Goal: Navigation & Orientation: Find specific page/section

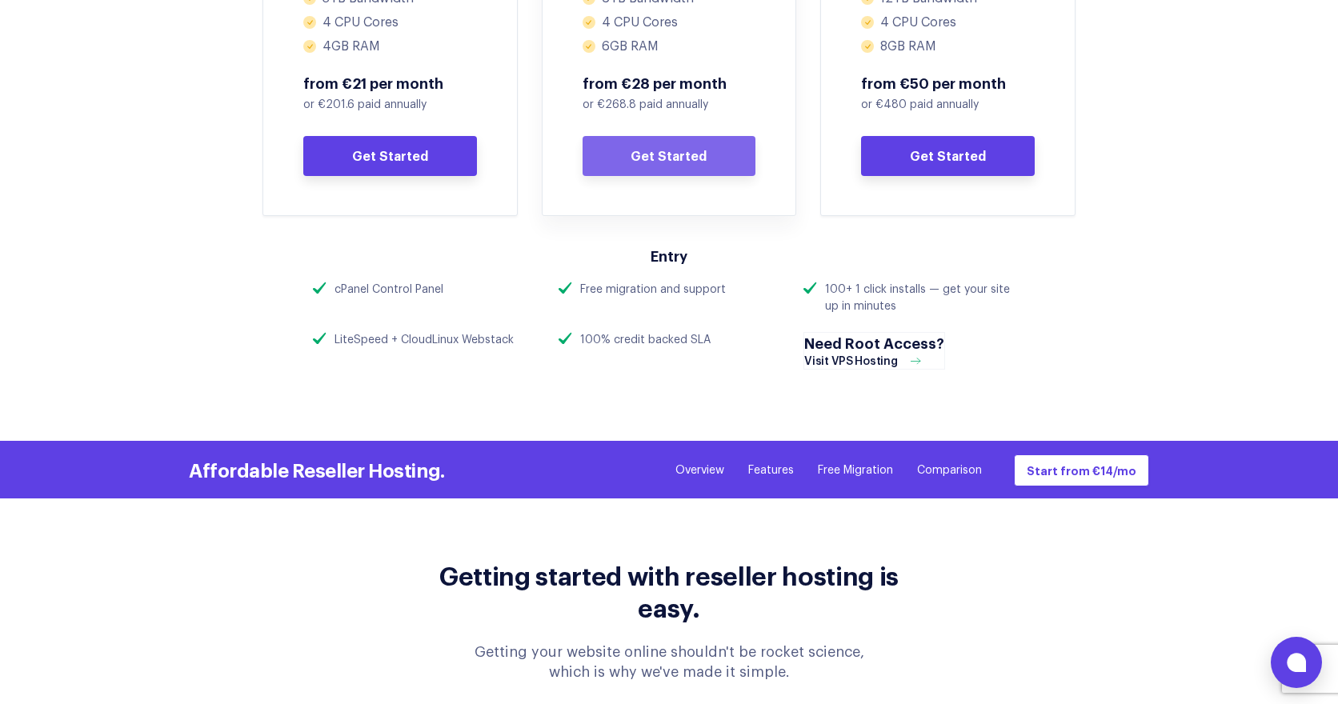
scroll to position [1063, 0]
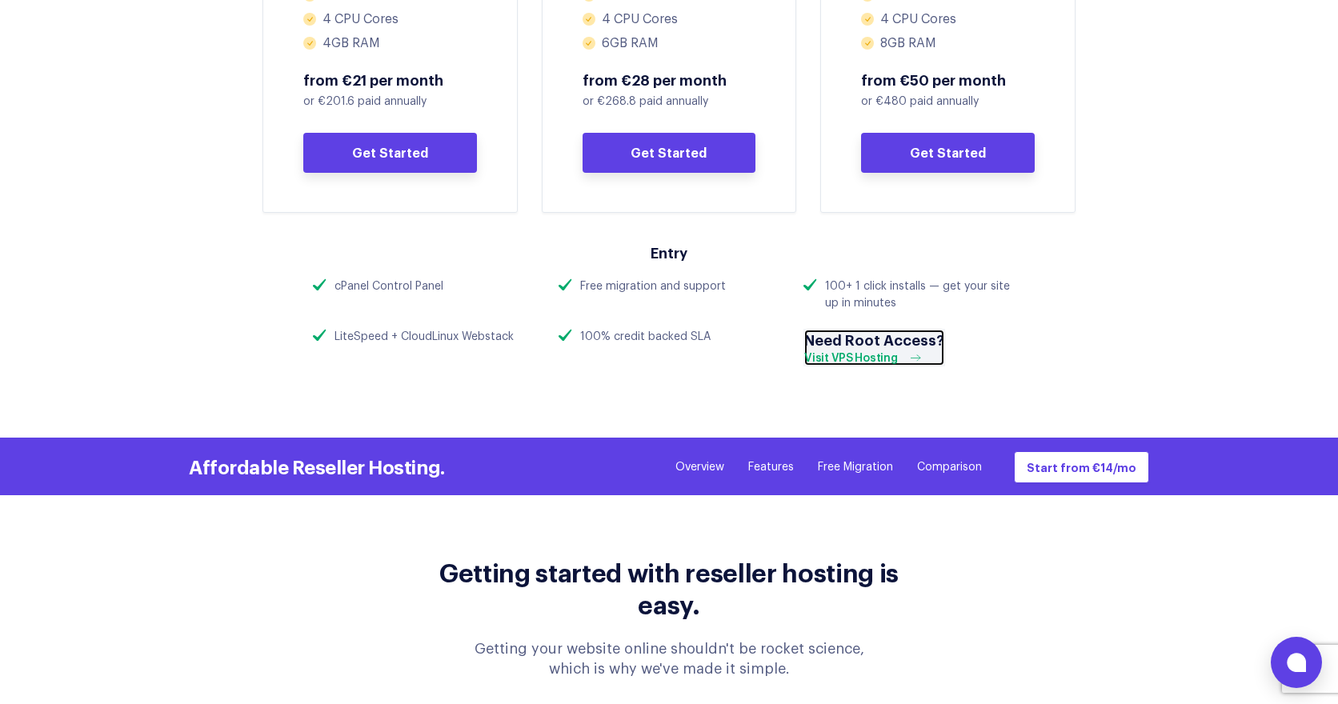
click at [886, 354] on div "Visit VPS Hosting" at bounding box center [866, 359] width 125 height 14
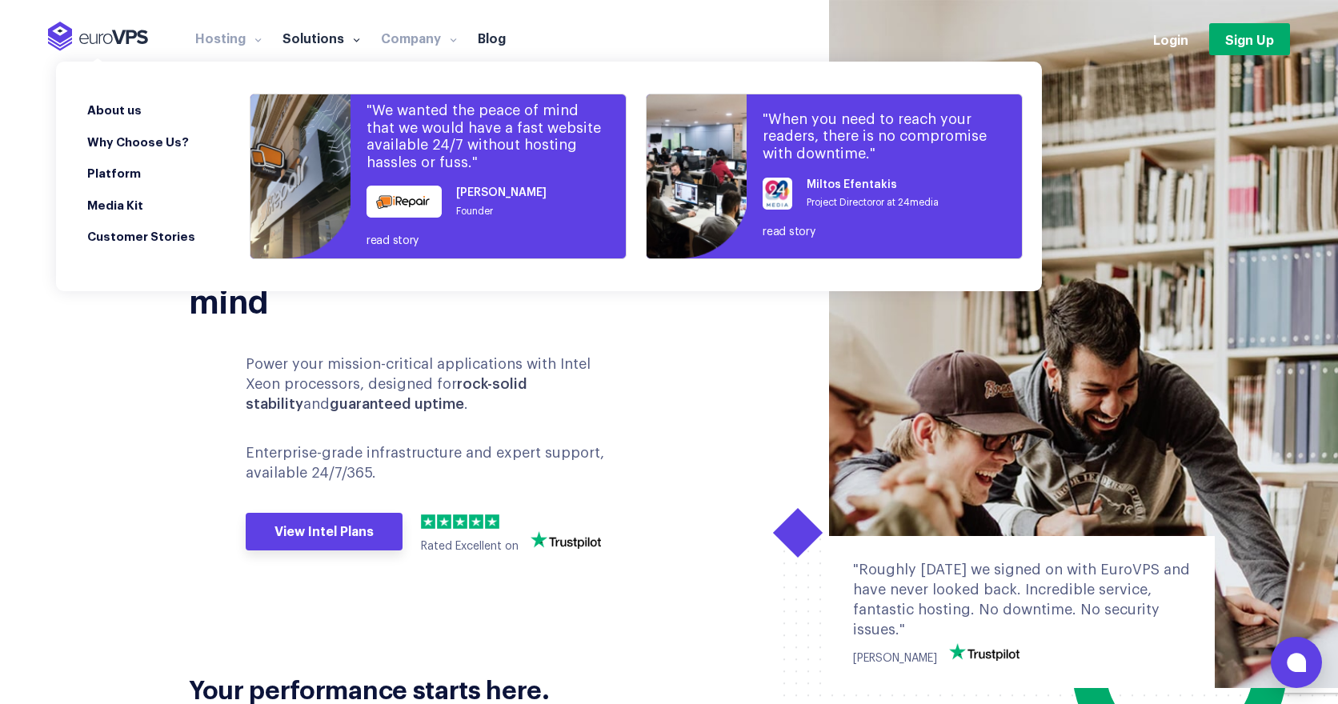
click at [436, 42] on link "Company" at bounding box center [419, 38] width 97 height 16
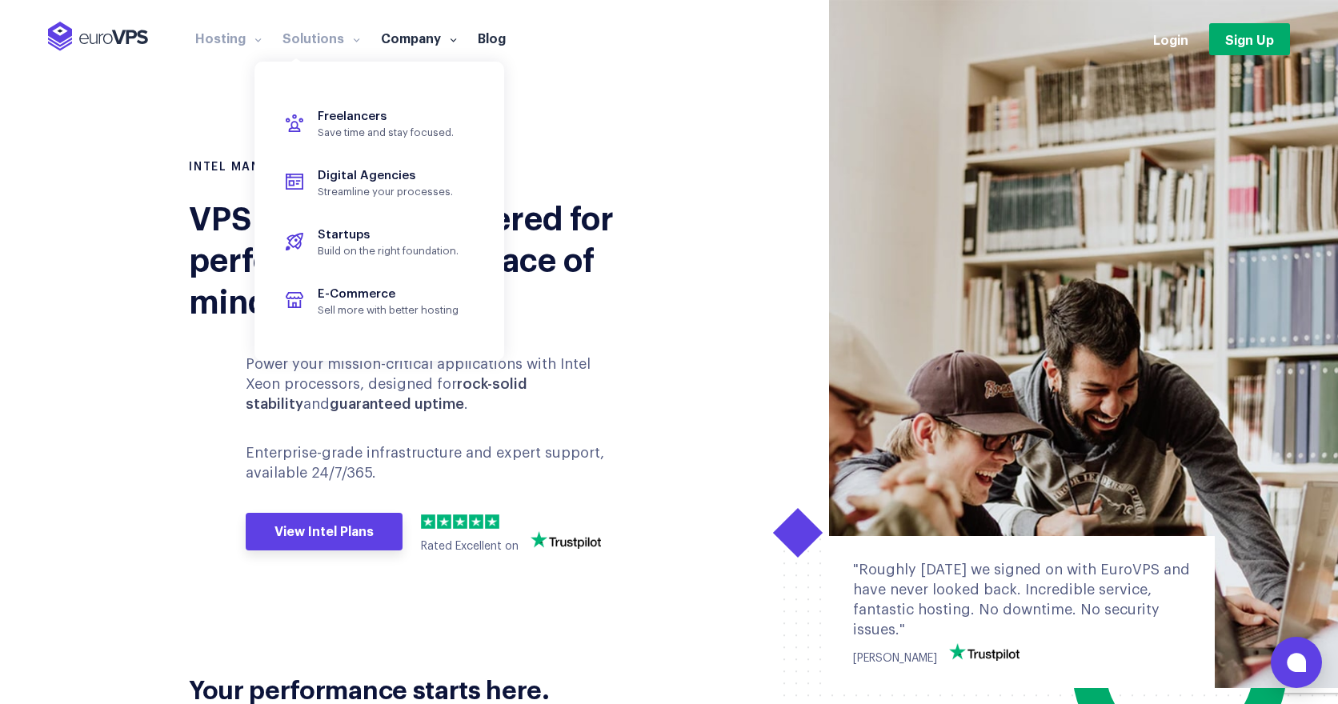
click at [349, 40] on span at bounding box center [354, 39] width 11 height 16
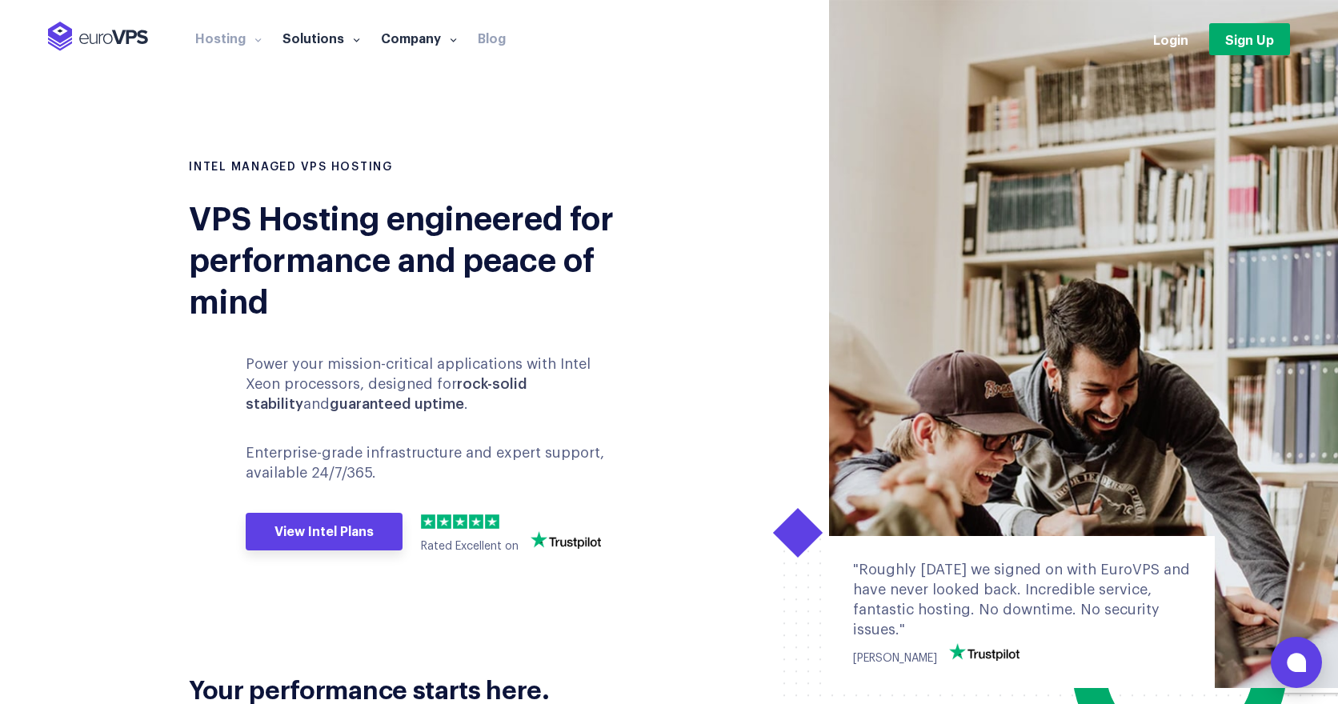
click at [496, 30] on link "Blog" at bounding box center [491, 38] width 49 height 16
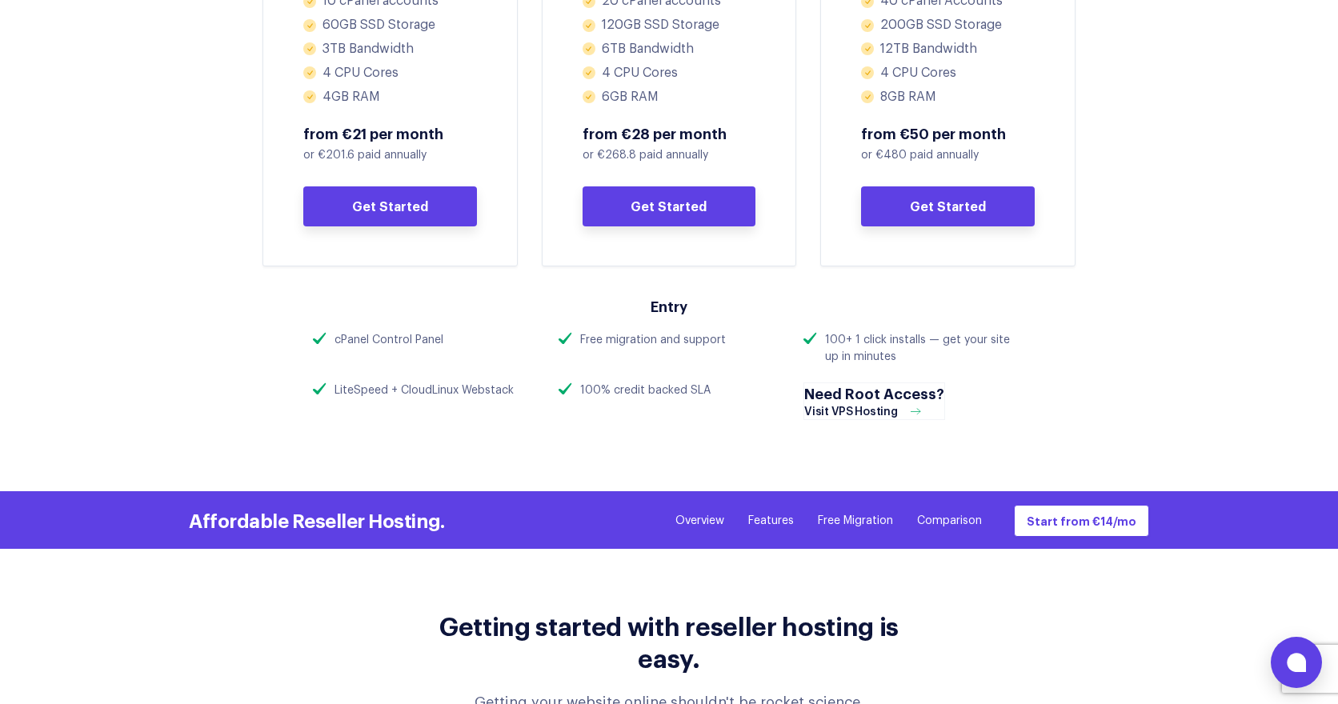
scroll to position [1022, 0]
